Goal: Navigation & Orientation: Find specific page/section

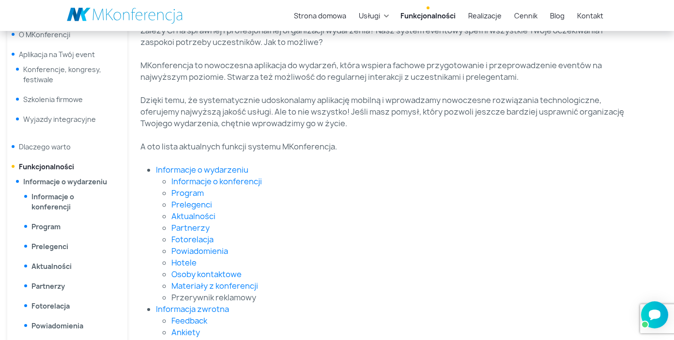
scroll to position [168, 0]
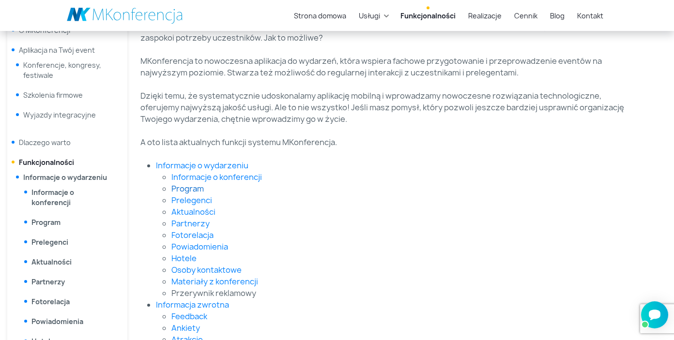
click at [200, 191] on link "Program" at bounding box center [187, 188] width 32 height 11
